Goal: Transaction & Acquisition: Purchase product/service

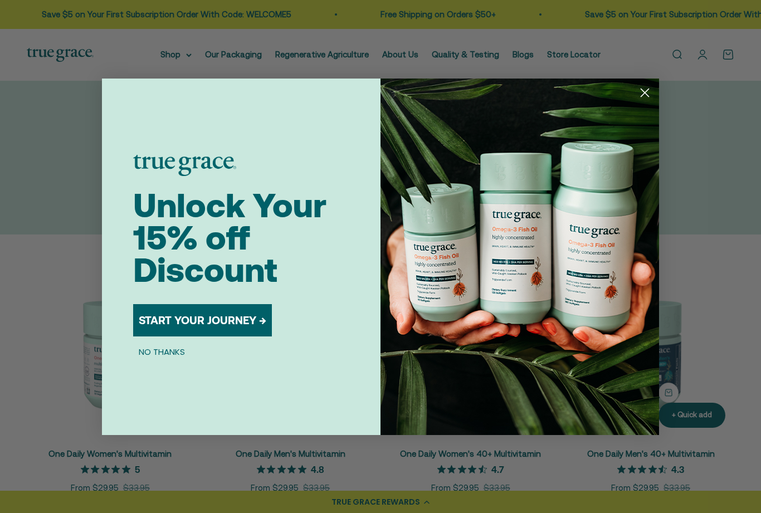
click at [245, 316] on button "START YOUR JOURNEY →" at bounding box center [202, 320] width 139 height 32
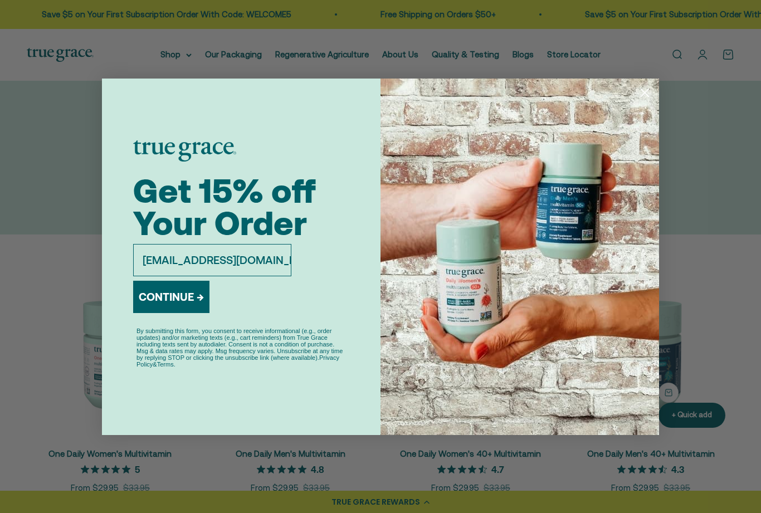
type input "[EMAIL_ADDRESS][DOMAIN_NAME]"
click at [161, 295] on button "CONTINUE →" at bounding box center [171, 297] width 76 height 32
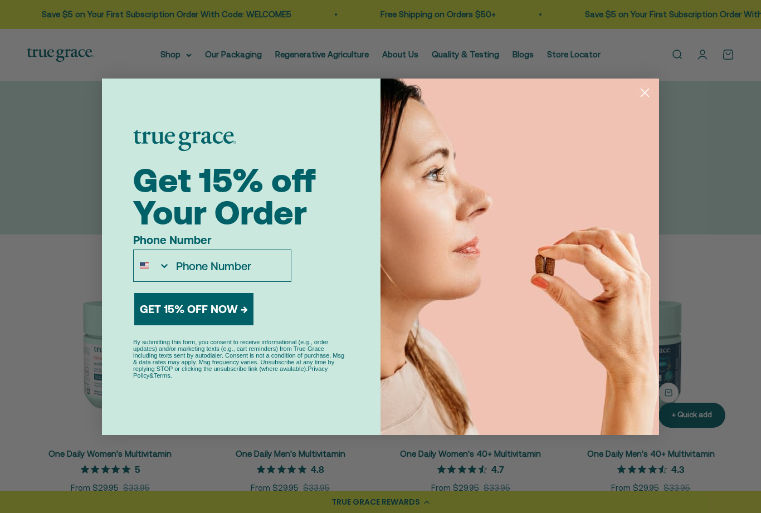
click at [645, 94] on circle "Close dialog" at bounding box center [645, 92] width 18 height 18
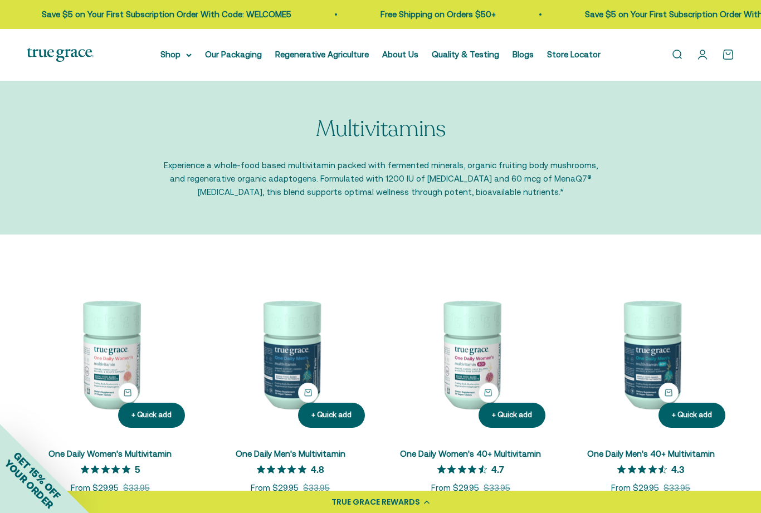
click at [677, 59] on link "Open search" at bounding box center [677, 54] width 12 height 12
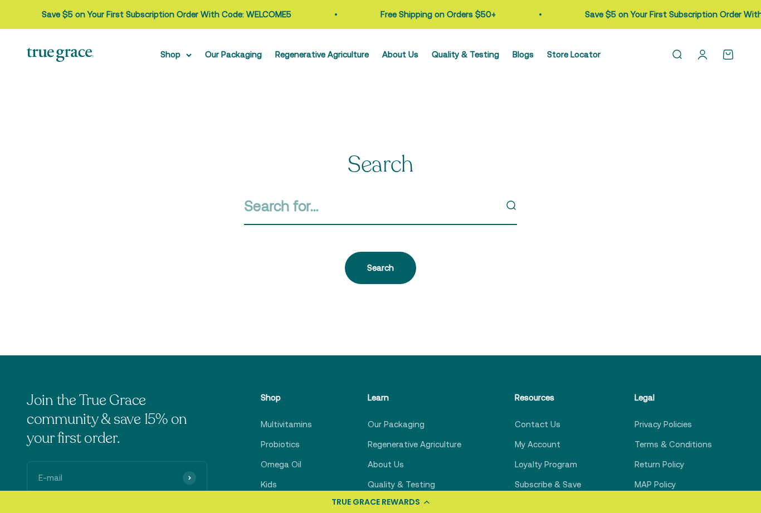
click at [327, 215] on input "Search" at bounding box center [370, 206] width 252 height 23
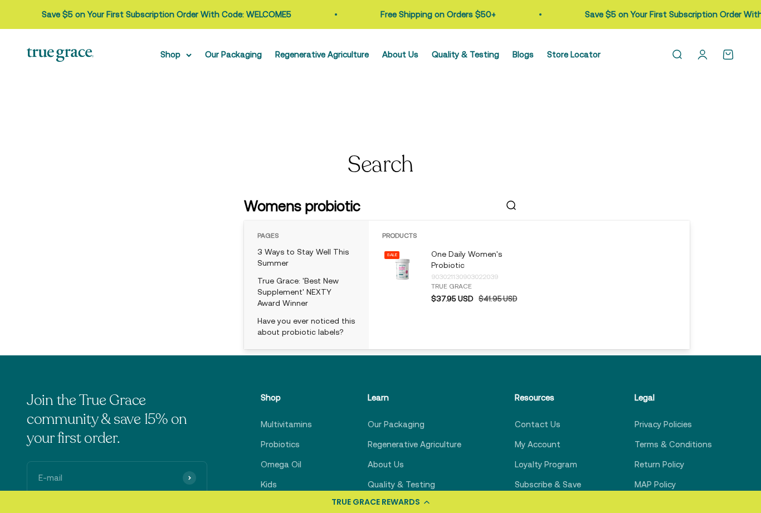
type input "Womens probiotic"
click at [465, 260] on p "One Daily Women's Probiotic" at bounding box center [477, 260] width 93 height 22
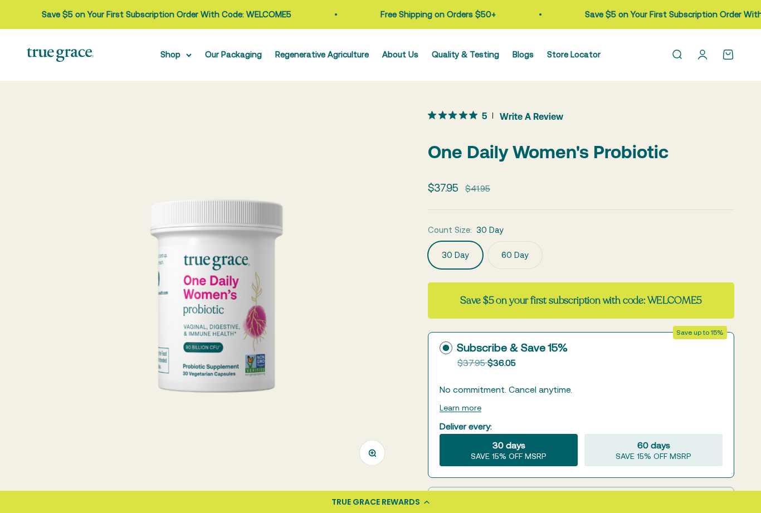
click at [522, 253] on label "60 Day" at bounding box center [515, 255] width 55 height 28
click at [428, 241] on input "60 Day" at bounding box center [428, 241] width 1 height 1
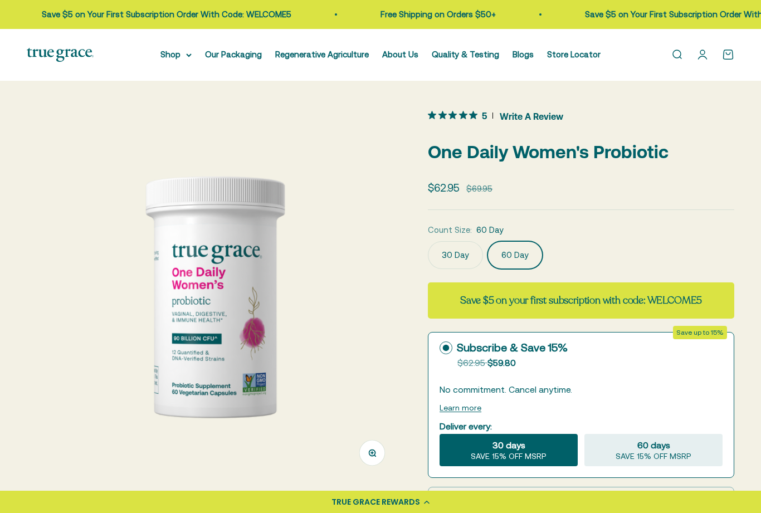
click at [677, 449] on div "60 days SAVE 15% OFF MSRP" at bounding box center [654, 450] width 138 height 32
click at [585, 434] on input "60 days SAVE 15% OFF MSRP" at bounding box center [584, 434] width 1 height 1
radio input "true"
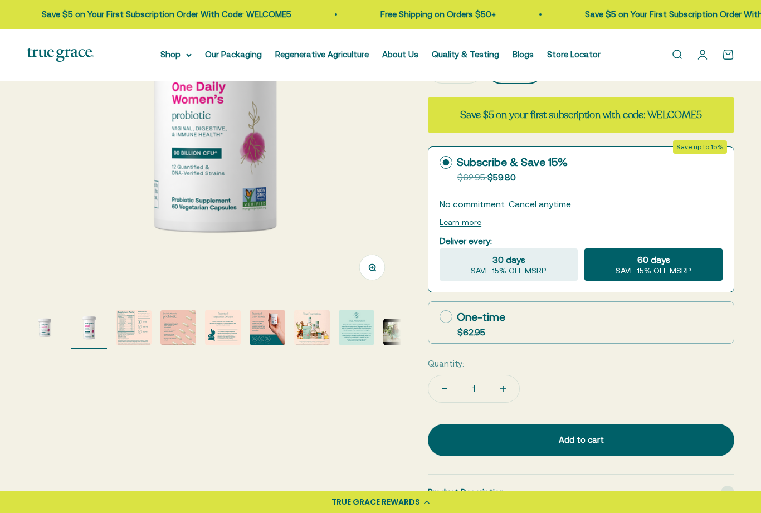
scroll to position [185, 0]
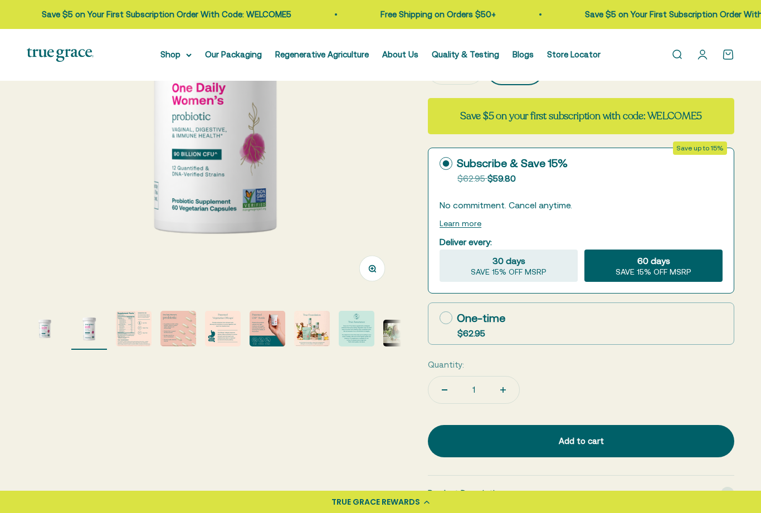
click at [638, 435] on div "Add to cart" at bounding box center [581, 441] width 262 height 13
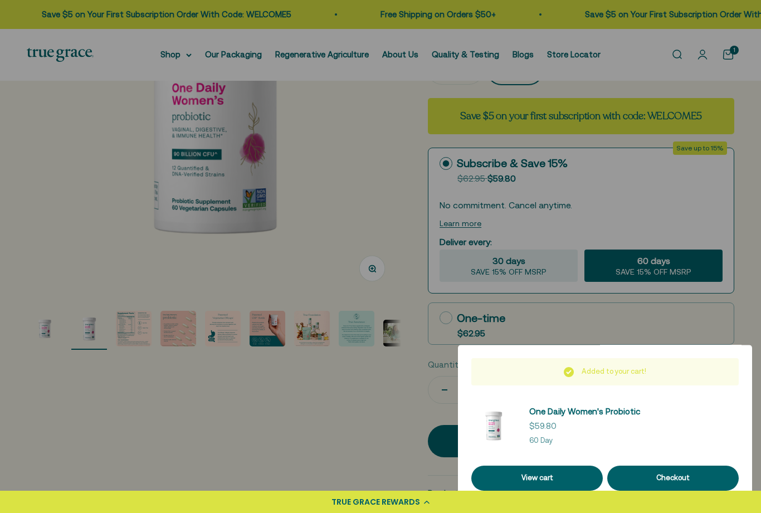
click at [668, 484] on div "Checkout" at bounding box center [673, 479] width 105 height 12
